Goal: Information Seeking & Learning: Learn about a topic

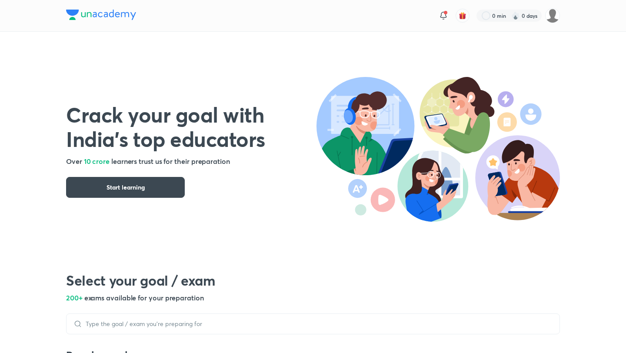
click at [97, 12] on img at bounding box center [101, 15] width 70 height 10
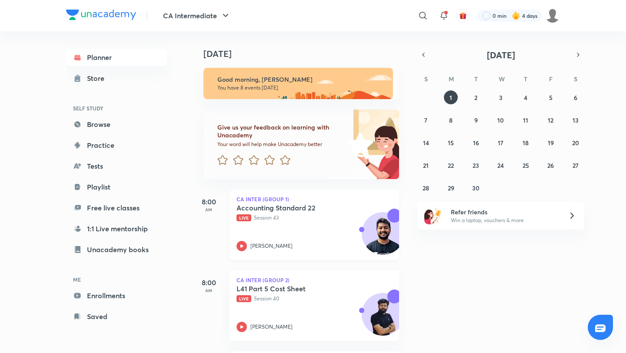
click at [309, 222] on div "Accounting Standard 22 Live Session 43 [PERSON_NAME]" at bounding box center [305, 228] width 137 height 48
